Goal: Information Seeking & Learning: Learn about a topic

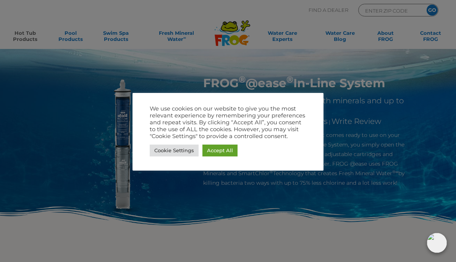
click at [219, 152] on link "Accept All" at bounding box center [220, 150] width 35 height 12
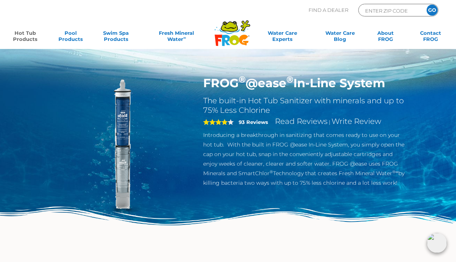
click at [19, 41] on link "Hot Tub Products" at bounding box center [25, 37] width 35 height 15
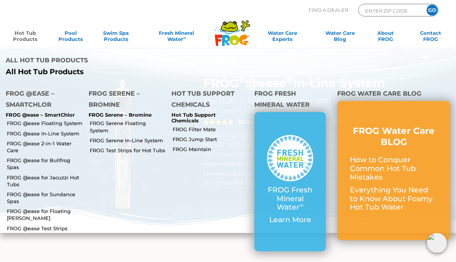
click at [39, 112] on p "FROG @ease – SmartChlor" at bounding box center [41, 115] width 71 height 6
click at [51, 112] on p "FROG @ease – SmartChlor" at bounding box center [41, 115] width 71 height 6
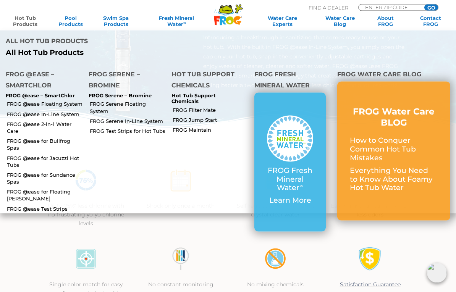
scroll to position [97, 0]
click at [390, 217] on p "Easy on hot tub surfaces with less odors" at bounding box center [370, 211] width 79 height 18
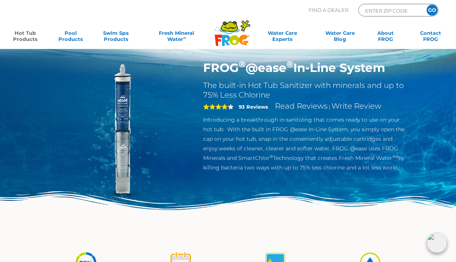
scroll to position [0, 0]
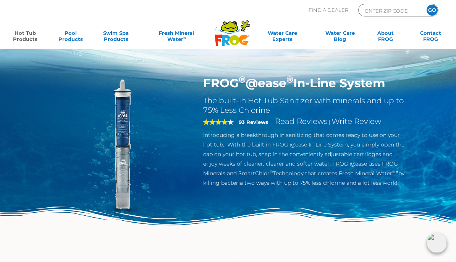
click at [23, 35] on link "Hot Tub Products" at bounding box center [25, 37] width 35 height 15
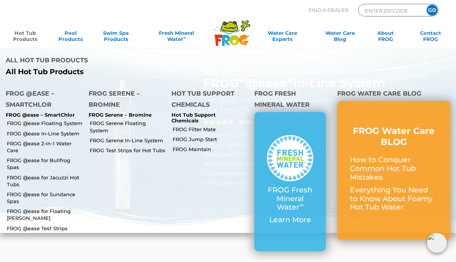
click at [52, 120] on link "FROG @ease Floating System" at bounding box center [45, 123] width 76 height 7
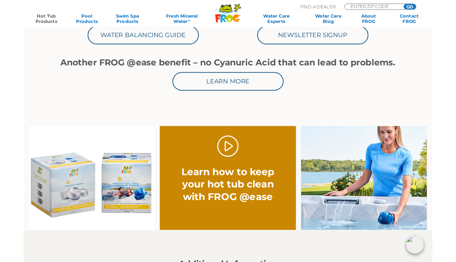
scroll to position [419, 0]
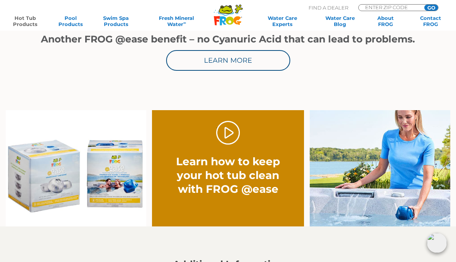
click at [226, 134] on link "." at bounding box center [228, 133] width 24 height 24
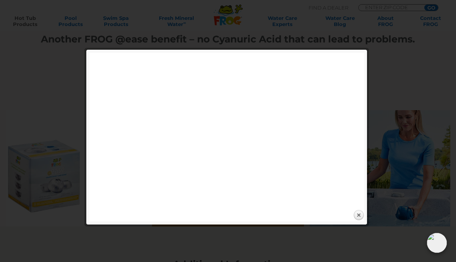
click at [361, 212] on link "Close" at bounding box center [358, 214] width 11 height 11
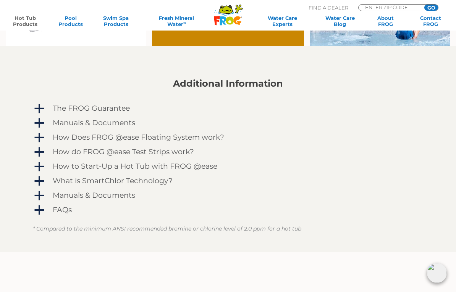
scroll to position [602, 0]
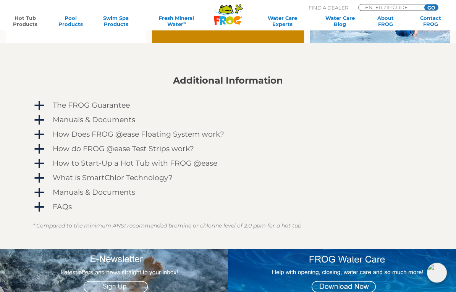
click at [83, 139] on h4 "How Does FROG @ease Floating System work?" at bounding box center [139, 135] width 172 height 8
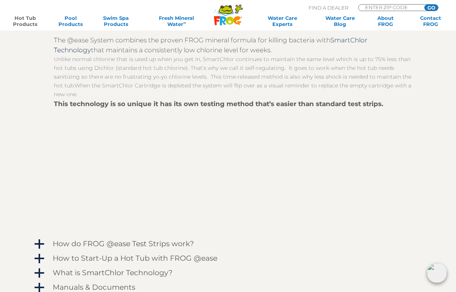
scroll to position [715, 0]
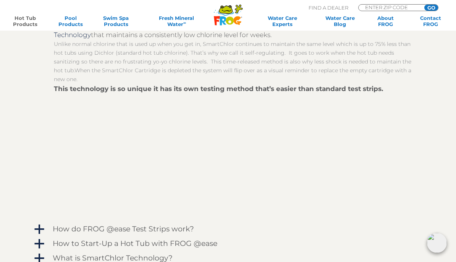
scroll to position [727, 0]
